Goal: Information Seeking & Learning: Learn about a topic

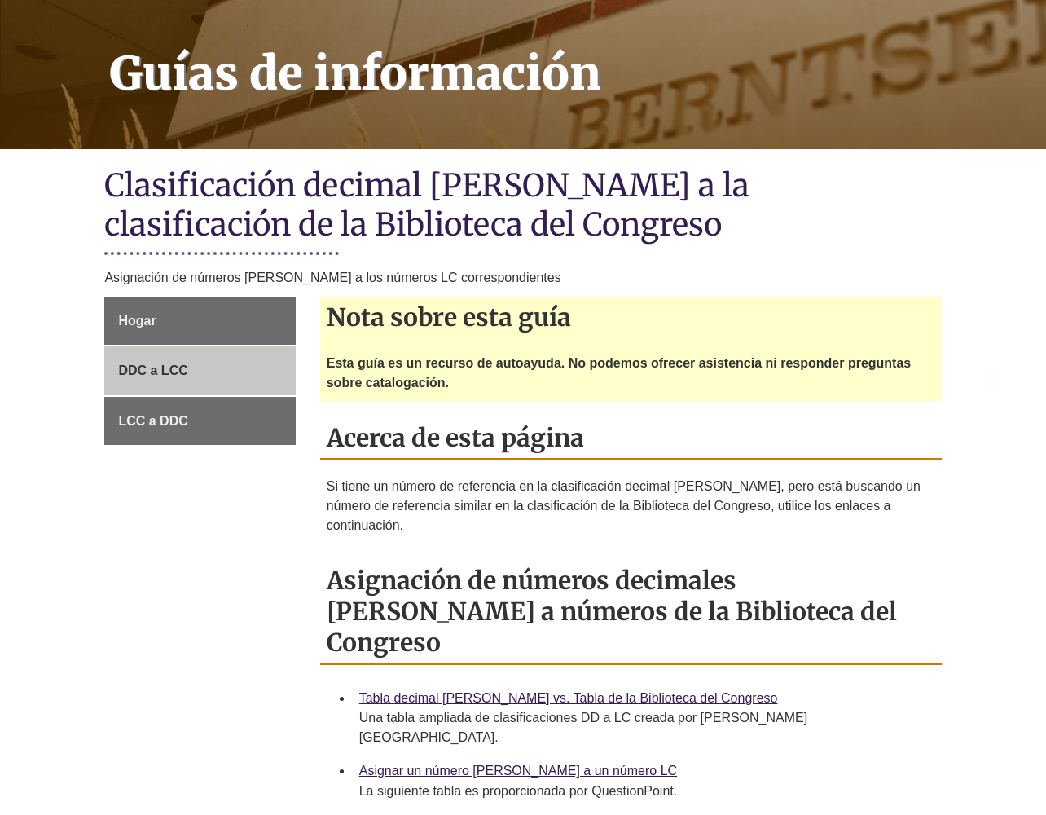
scroll to position [244, 0]
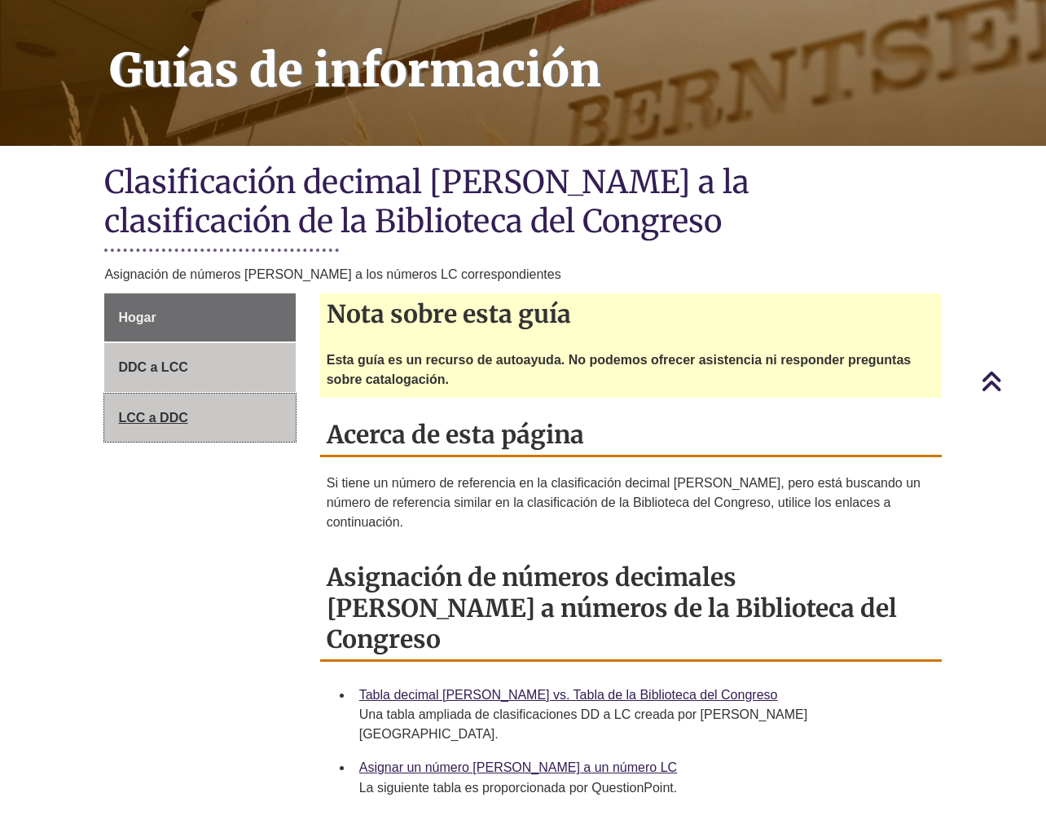
click at [178, 415] on font "LCC a DDC" at bounding box center [152, 418] width 69 height 14
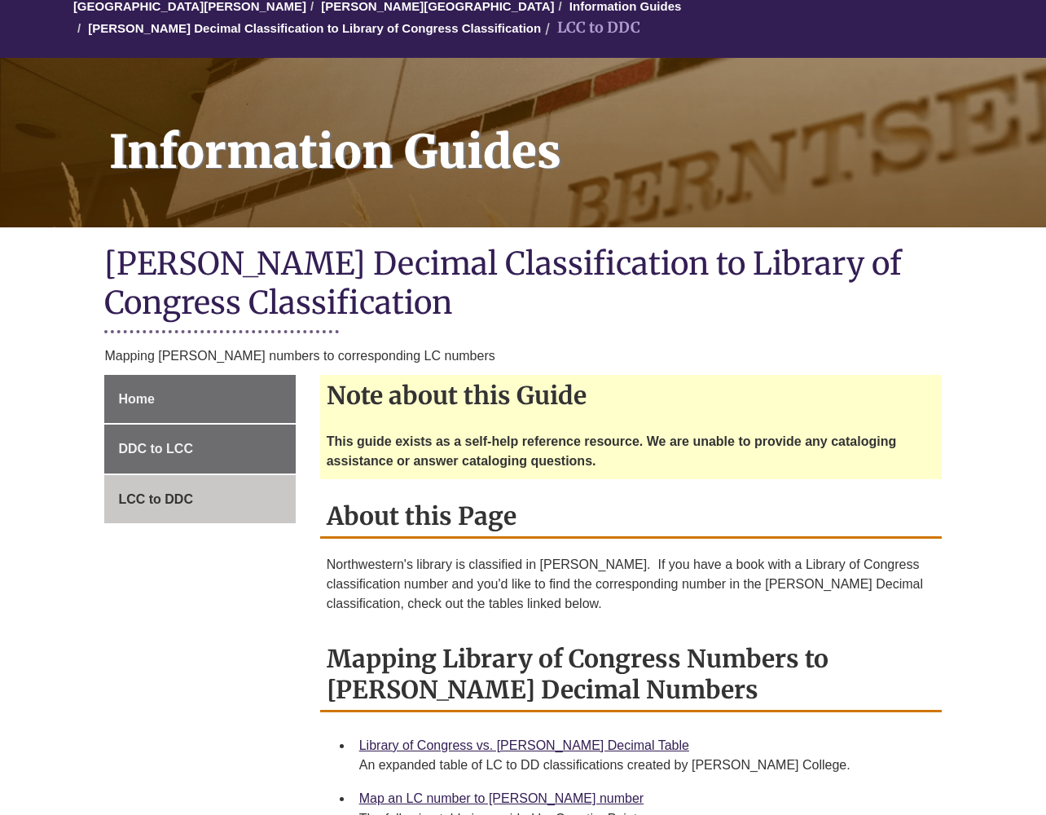
scroll to position [160, 0]
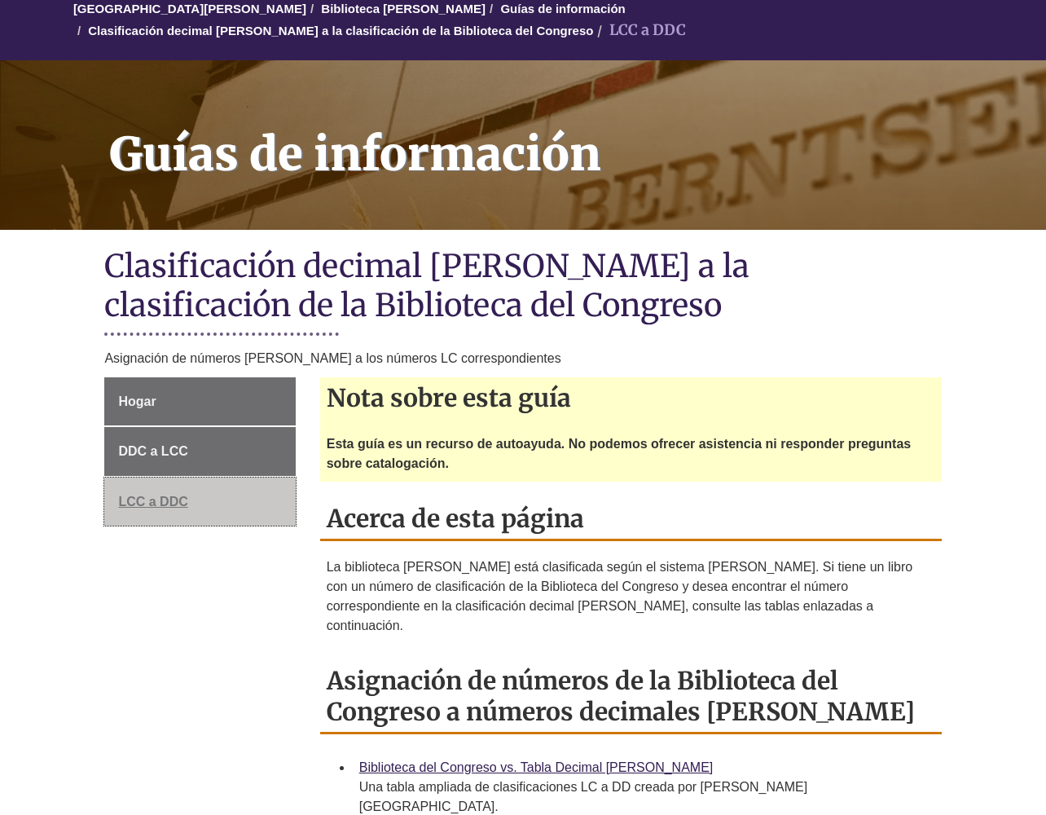
click at [151, 499] on font "LCC a DDC" at bounding box center [152, 501] width 69 height 14
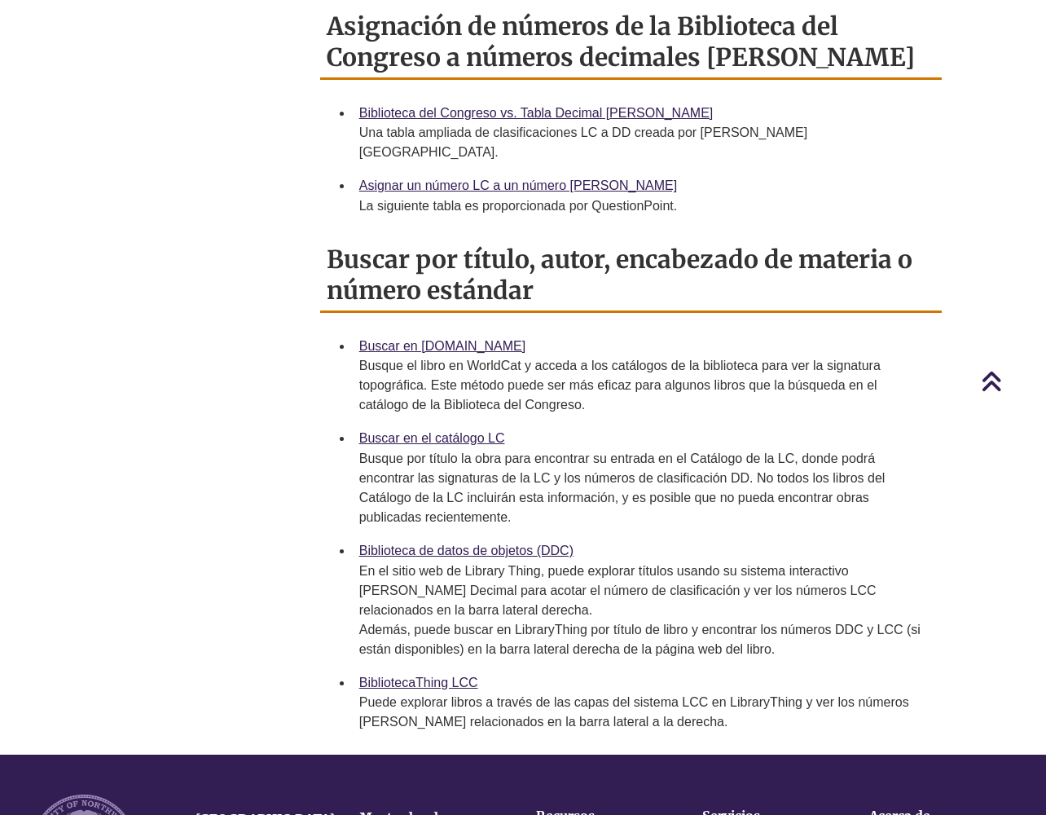
scroll to position [570, 0]
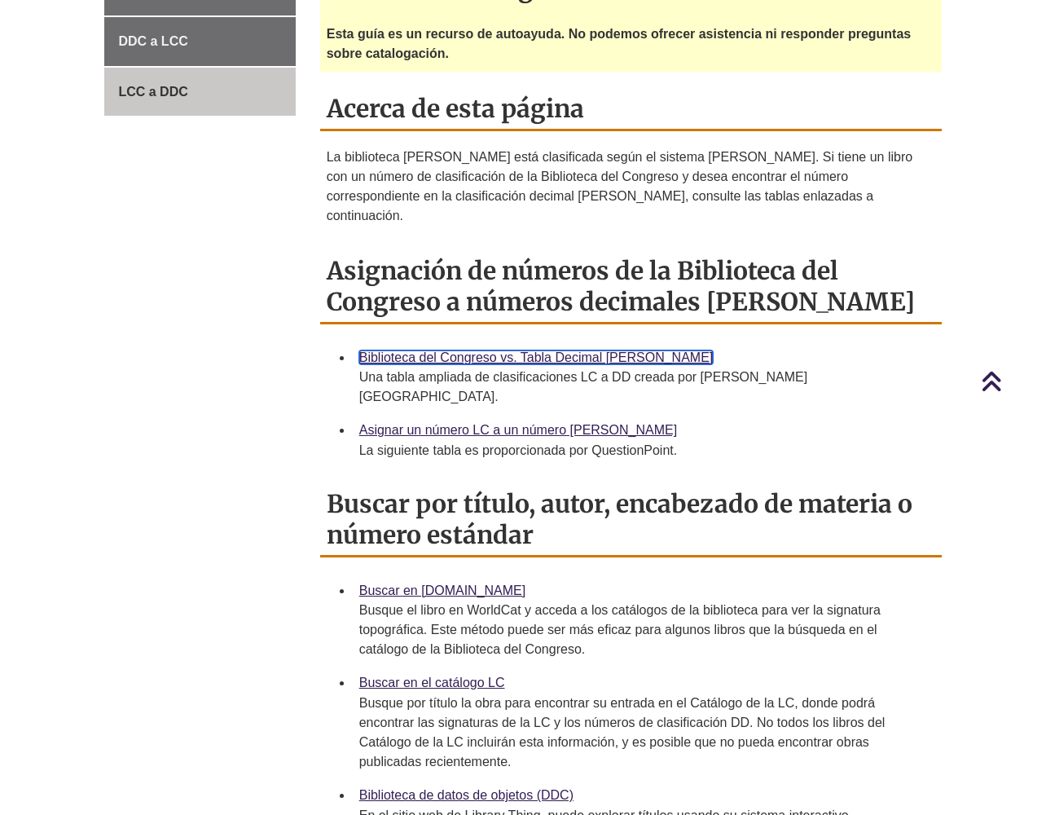
click at [505, 350] on font "Biblioteca del Congreso vs. Tabla Decimal [PERSON_NAME]" at bounding box center [536, 357] width 354 height 14
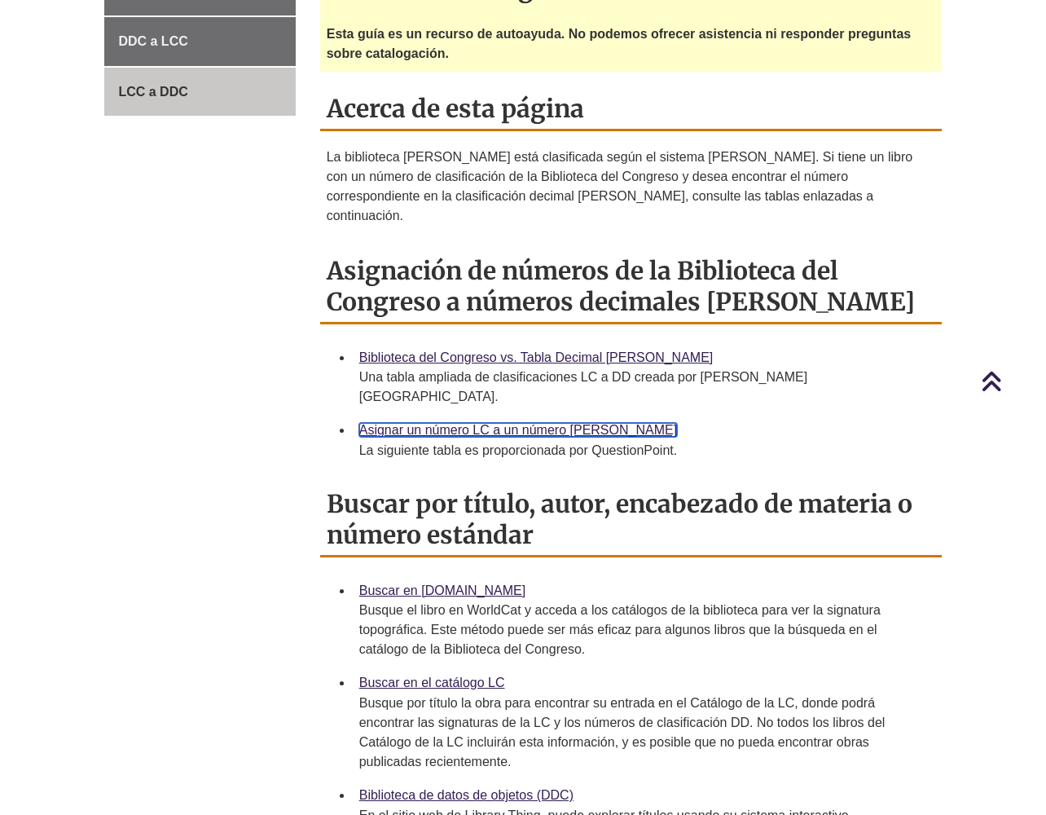
click at [461, 423] on font "Asignar un número LC a un número [PERSON_NAME]" at bounding box center [518, 430] width 318 height 14
